Goal: Navigation & Orientation: Find specific page/section

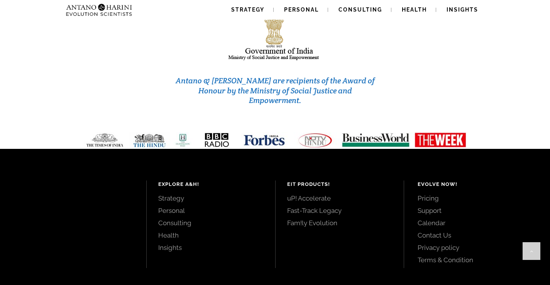
click at [451, 256] on link "Terms & Condition" at bounding box center [475, 260] width 115 height 8
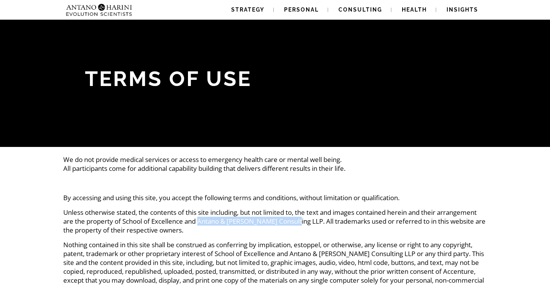
drag, startPoint x: 200, startPoint y: 221, endPoint x: 294, endPoint y: 222, distance: 93.9
click at [294, 222] on p "Unless otherwise stated, the contents of this site including, but not limited t…" at bounding box center [275, 221] width 424 height 27
copy p "Antano & Harini Consulting LLP"
click at [395, 208] on p "Unless otherwise stated, the contents of this site including, but not limited t…" at bounding box center [275, 221] width 424 height 27
